Goal: Information Seeking & Learning: Learn about a topic

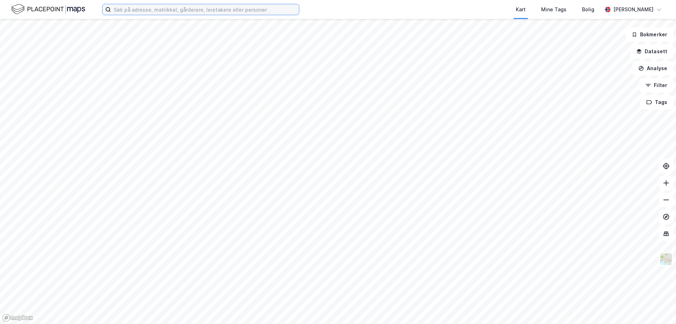
click at [139, 11] on input at bounding box center [205, 9] width 188 height 11
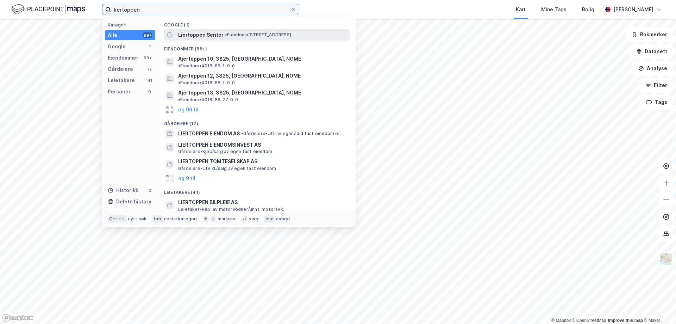
type input "liertoppen"
click at [188, 30] on div "Liertoppen Senter • Eiendom • [STREET_ADDRESS]" at bounding box center [257, 34] width 186 height 11
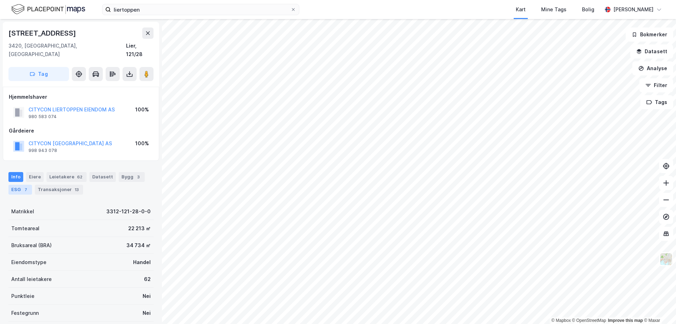
click at [17, 185] on div "ESG 7" at bounding box center [20, 190] width 24 height 10
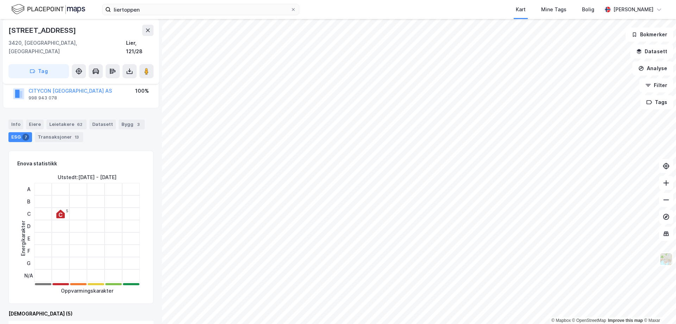
scroll to position [35, 0]
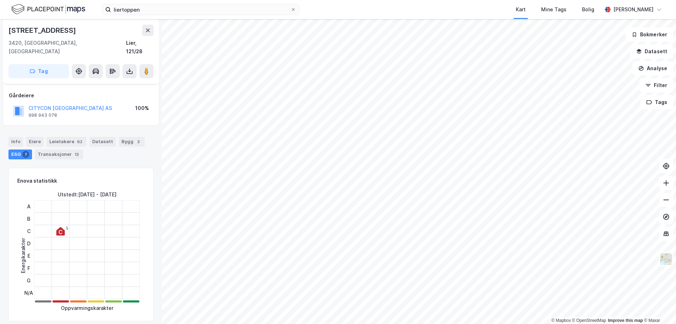
click at [101, 190] on div "Utstedt : [DATE] - [DATE]" at bounding box center [87, 194] width 59 height 8
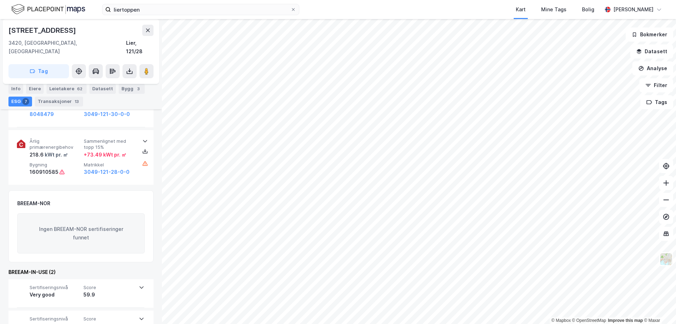
scroll to position [489, 0]
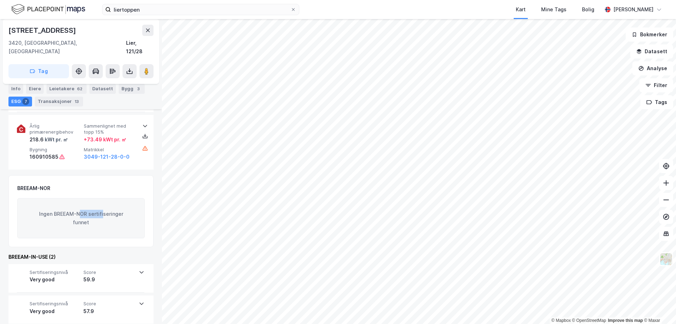
drag, startPoint x: 81, startPoint y: 205, endPoint x: 102, endPoint y: 205, distance: 20.8
click at [102, 205] on div "Ingen BREEAM-NOR sertifiseringer funnet" at bounding box center [80, 218] width 127 height 40
click at [98, 213] on div "Ingen BREEAM-NOR sertifiseringer funnet" at bounding box center [80, 218] width 127 height 40
click at [142, 269] on icon at bounding box center [142, 272] width 6 height 6
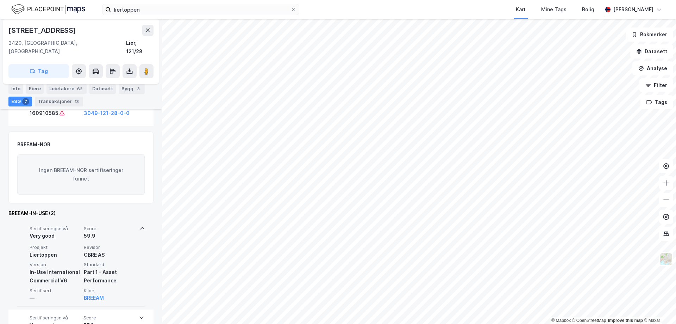
scroll to position [547, 0]
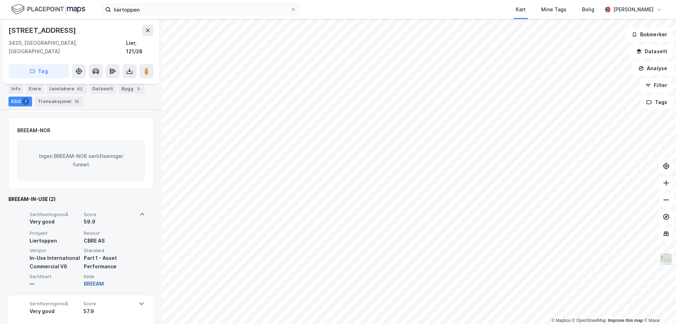
click at [99, 279] on button "BREEAM" at bounding box center [94, 283] width 20 height 8
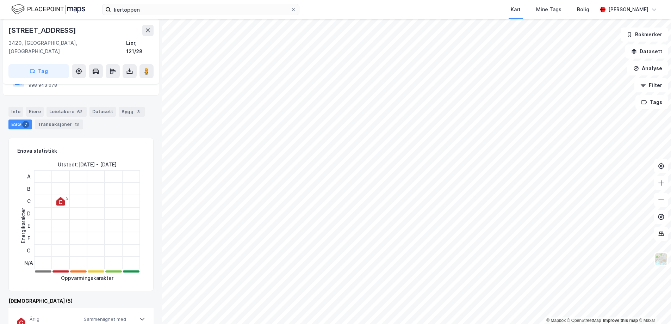
scroll to position [54, 0]
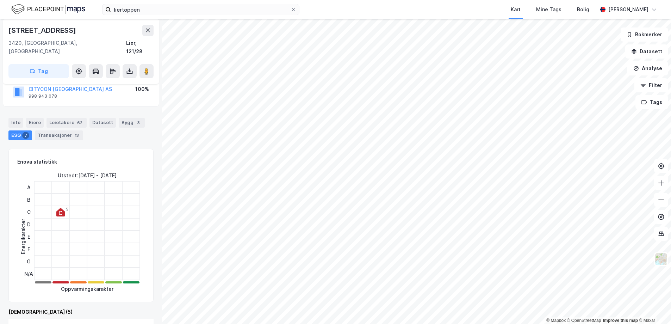
drag, startPoint x: 21, startPoint y: 154, endPoint x: 30, endPoint y: 157, distance: 9.3
click at [24, 157] on div "Enova statistikk" at bounding box center [37, 161] width 40 height 8
click at [20, 236] on div "Energikarakter" at bounding box center [23, 236] width 8 height 35
drag, startPoint x: 58, startPoint y: 167, endPoint x: 121, endPoint y: 165, distance: 63.4
click at [117, 171] on div "Utstedt : [DATE] - [DATE]" at bounding box center [87, 175] width 59 height 8
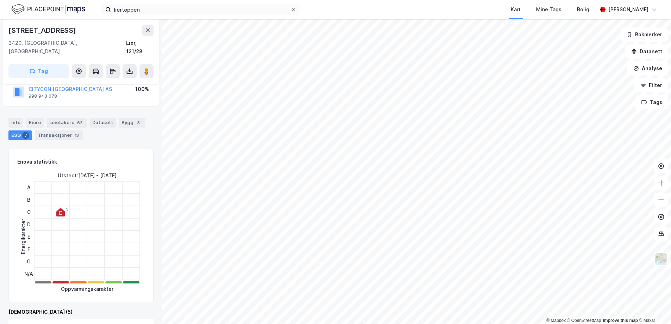
click at [117, 171] on div "Utstedt : [DATE] - [DATE]" at bounding box center [87, 175] width 59 height 8
drag, startPoint x: 67, startPoint y: 167, endPoint x: 129, endPoint y: 167, distance: 61.3
click at [117, 171] on div "Utstedt : [DATE] - [DATE]" at bounding box center [87, 175] width 59 height 8
click at [131, 171] on div "Utstedt : [DATE] - [DATE]" at bounding box center [86, 175] width 115 height 8
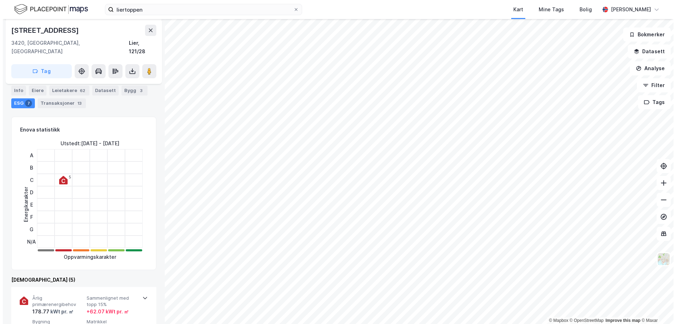
scroll to position [70, 0]
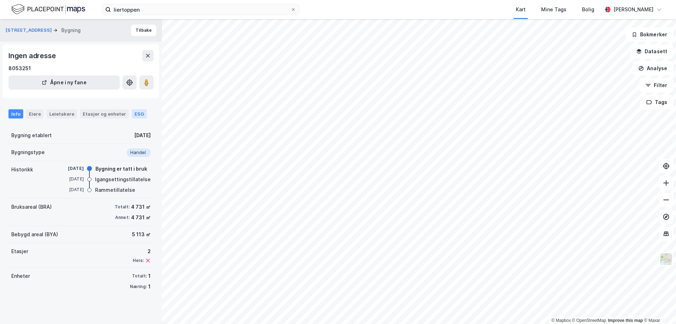
click at [132, 112] on div "ESG" at bounding box center [139, 113] width 15 height 9
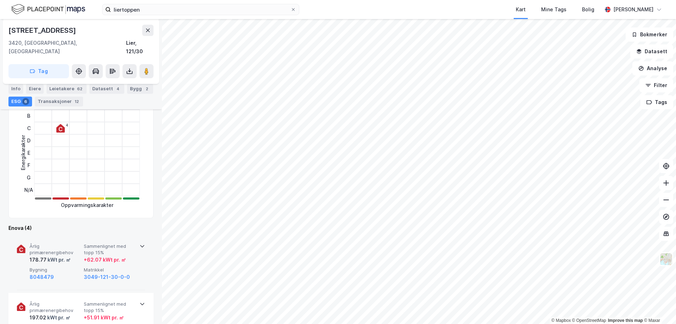
scroll to position [141, 0]
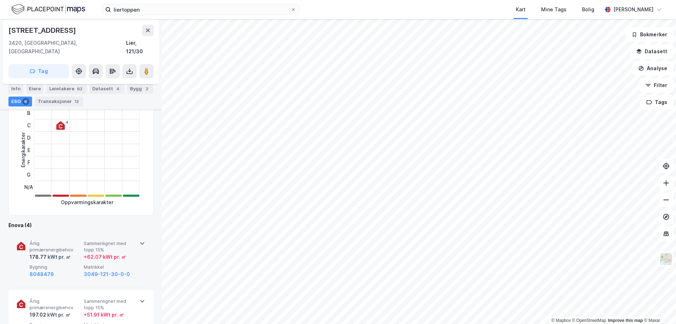
click at [139, 240] on icon at bounding box center [142, 243] width 6 height 6
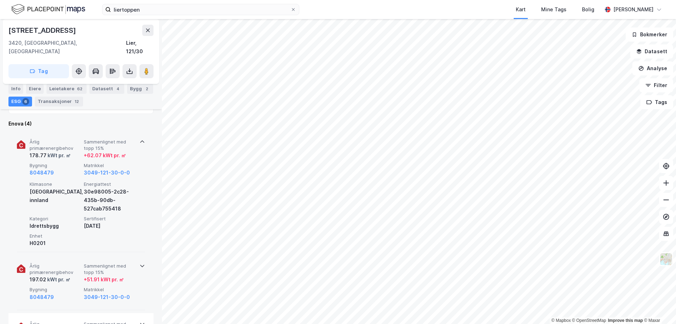
scroll to position [246, 0]
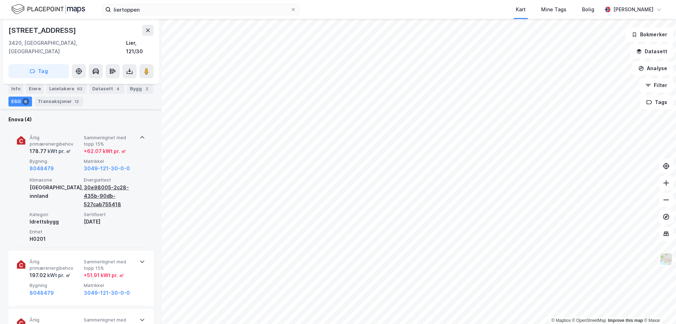
click at [98, 183] on div "30e98005-2c28-435b-90db-527cab755418" at bounding box center [109, 195] width 51 height 25
click at [109, 164] on button "3049-121-30-0-0" at bounding box center [107, 168] width 46 height 8
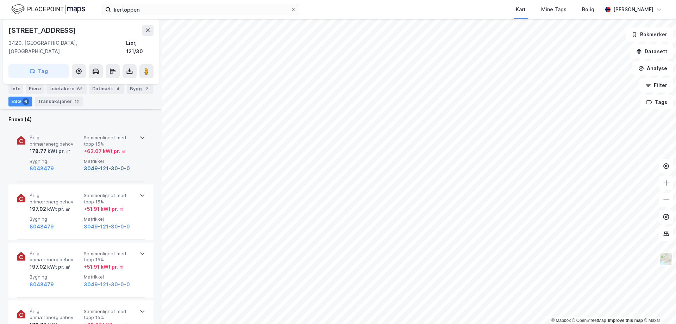
click at [108, 164] on button "3049-121-30-0-0" at bounding box center [107, 168] width 46 height 8
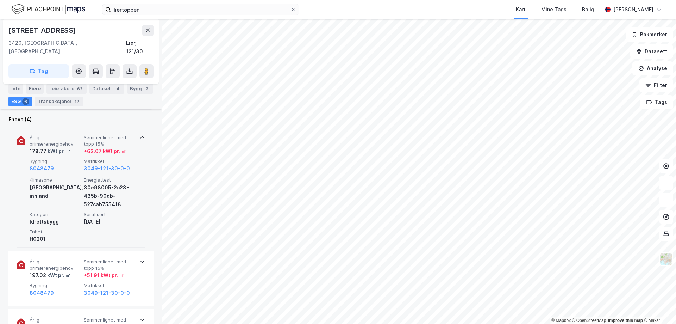
click at [95, 183] on div "30e98005-2c28-435b-90db-527cab755418" at bounding box center [109, 195] width 51 height 25
click at [89, 183] on div "30e98005-2c28-435b-90db-527cab755418" at bounding box center [109, 195] width 51 height 25
